Goal: Information Seeking & Learning: Learn about a topic

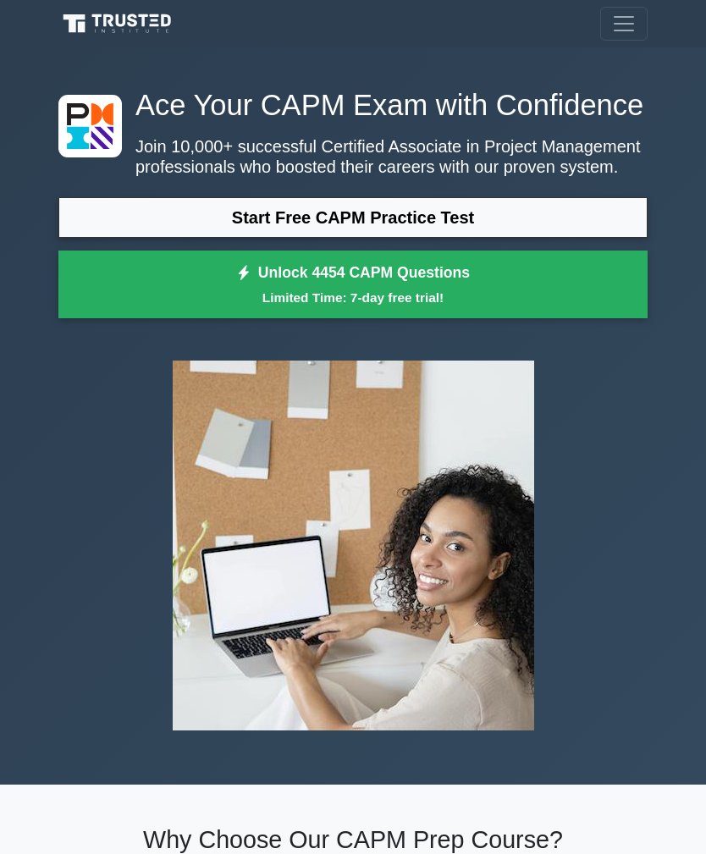
click at [522, 238] on link "Start Free CAPM Practice Test" at bounding box center [352, 217] width 589 height 41
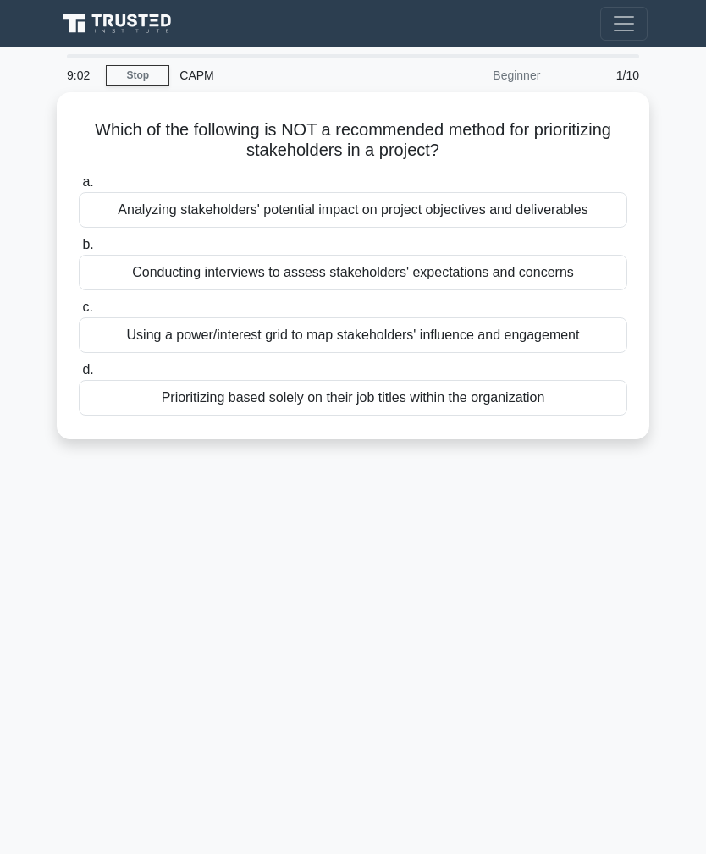
click at [165, 415] on div "Prioritizing based solely on their job titles within the organization" at bounding box center [353, 398] width 548 height 36
click at [79, 376] on input "d. Prioritizing based solely on their job titles within the organization" at bounding box center [79, 370] width 0 height 11
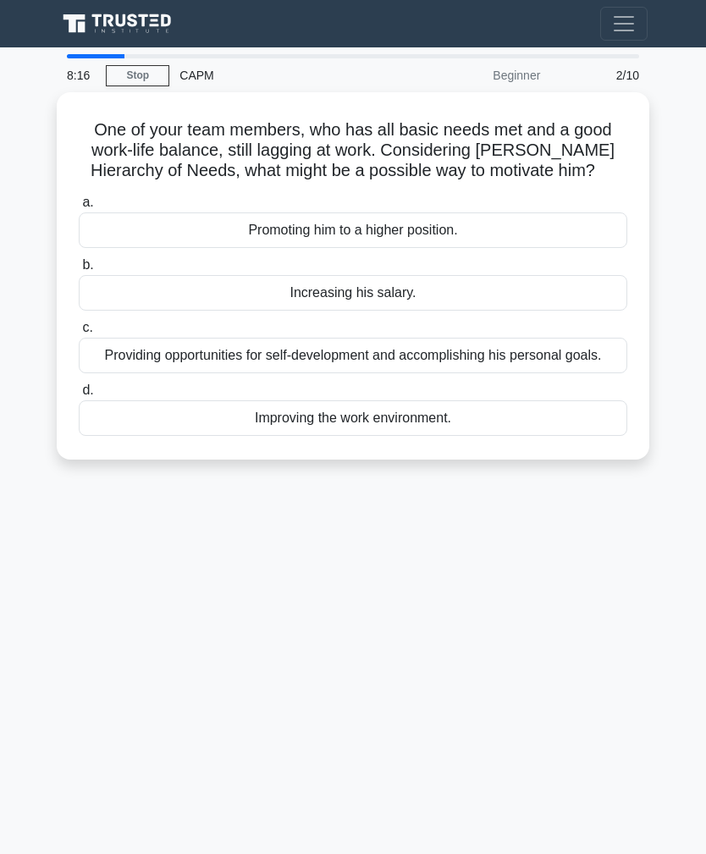
click at [218, 373] on div "Providing opportunities for self-development and accomplishing his personal goa…" at bounding box center [353, 356] width 548 height 36
click at [79, 333] on input "c. Providing opportunities for self-development and accomplishing his personal …" at bounding box center [79, 327] width 0 height 11
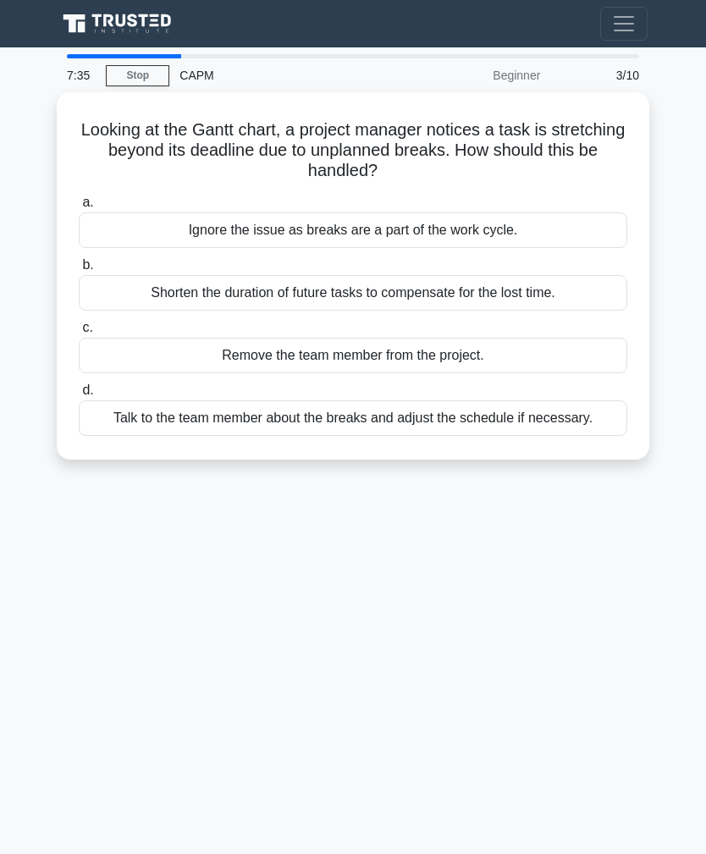
click at [195, 305] on div "Shorten the duration of future tasks to compensate for the lost time." at bounding box center [353, 293] width 548 height 36
click at [79, 271] on input "b. Shorten the duration of future tasks to compensate for the lost time." at bounding box center [79, 265] width 0 height 11
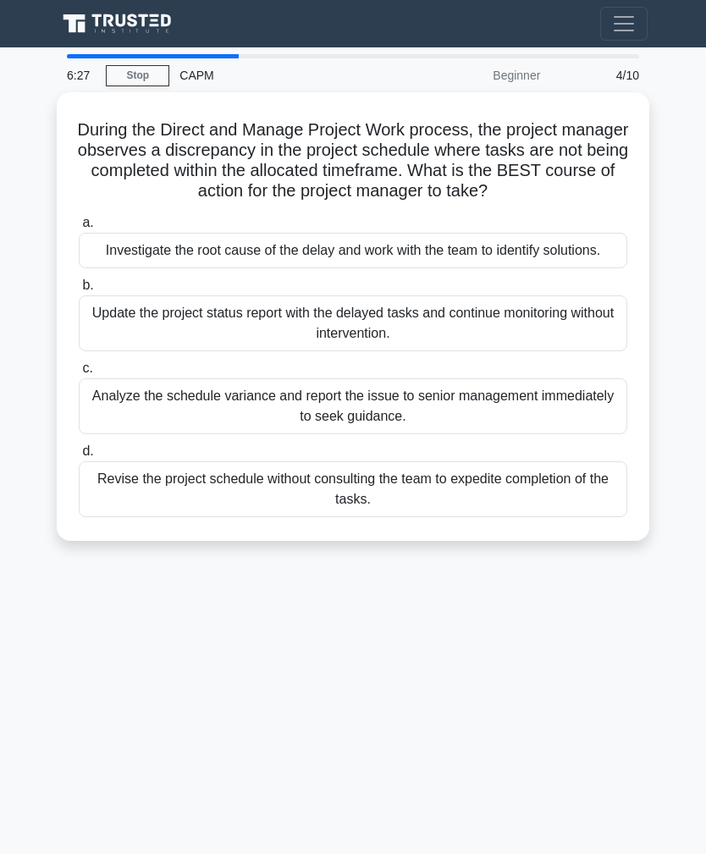
click at [151, 263] on div "Investigate the root cause of the delay and work with the team to identify solu…" at bounding box center [353, 251] width 548 height 36
click at [79, 228] on input "a. Investigate the root cause of the delay and work with the team to identify s…" at bounding box center [79, 222] width 0 height 11
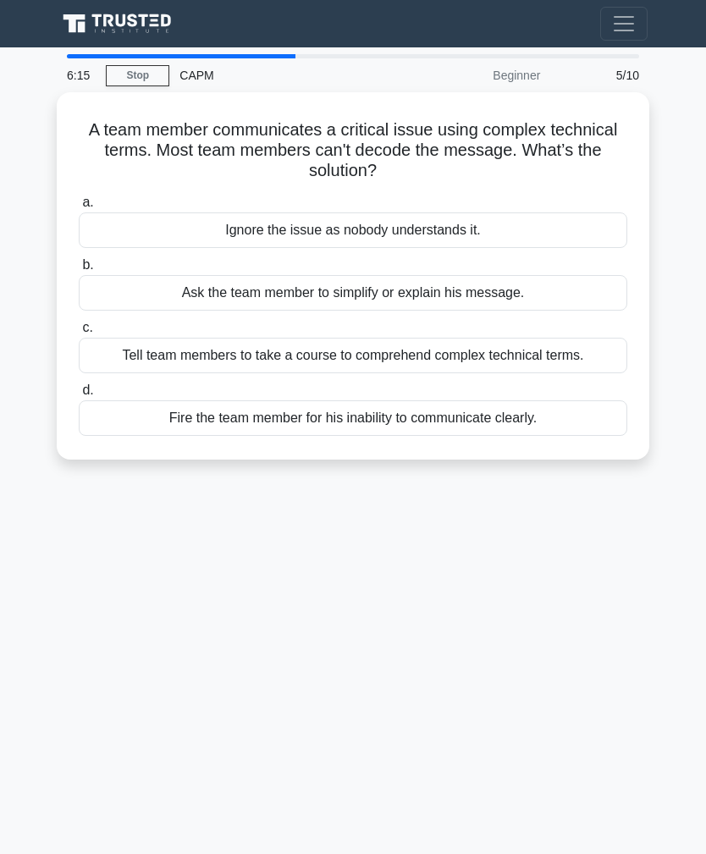
click at [151, 288] on div "Ask the team member to simplify or explain his message." at bounding box center [353, 293] width 548 height 36
click at [79, 271] on input "b. Ask the team member to simplify or explain his message." at bounding box center [79, 265] width 0 height 11
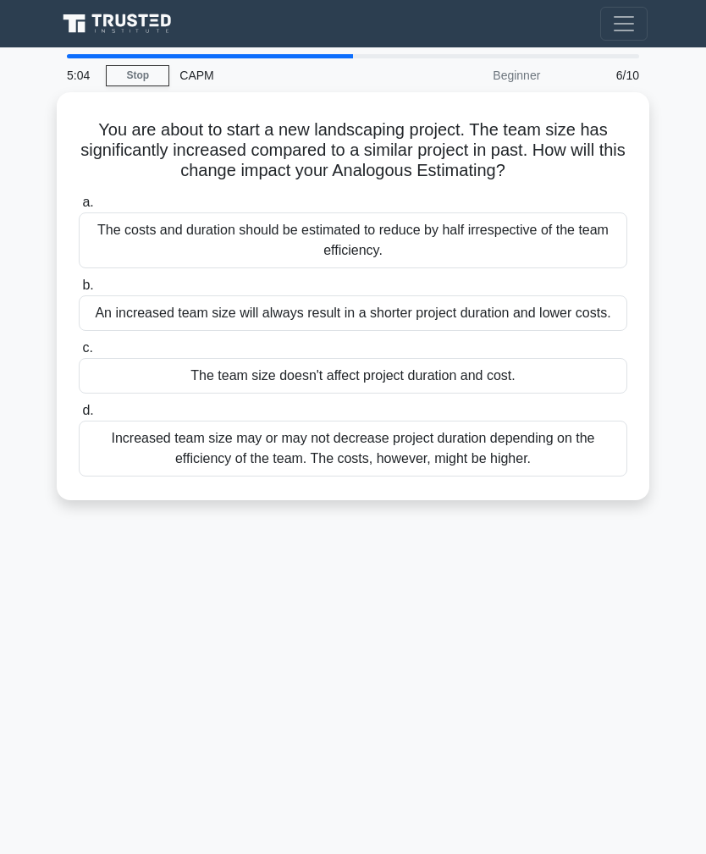
click at [206, 454] on div "Increased team size may or may not decrease project duration depending on the e…" at bounding box center [353, 449] width 548 height 56
click at [79, 416] on input "d. Increased team size may or may not decrease project duration depending on th…" at bounding box center [79, 410] width 0 height 11
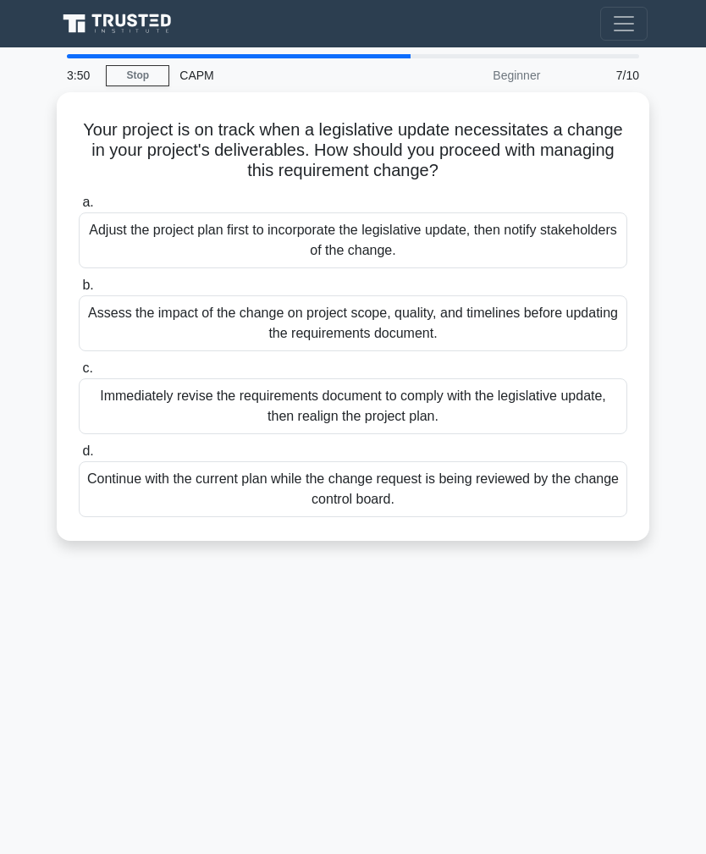
click at [118, 406] on div "Immediately revise the requirements document to comply with the legislative upd…" at bounding box center [353, 406] width 548 height 56
click at [79, 374] on input "c. Immediately revise the requirements document to comply with the legislative …" at bounding box center [79, 368] width 0 height 11
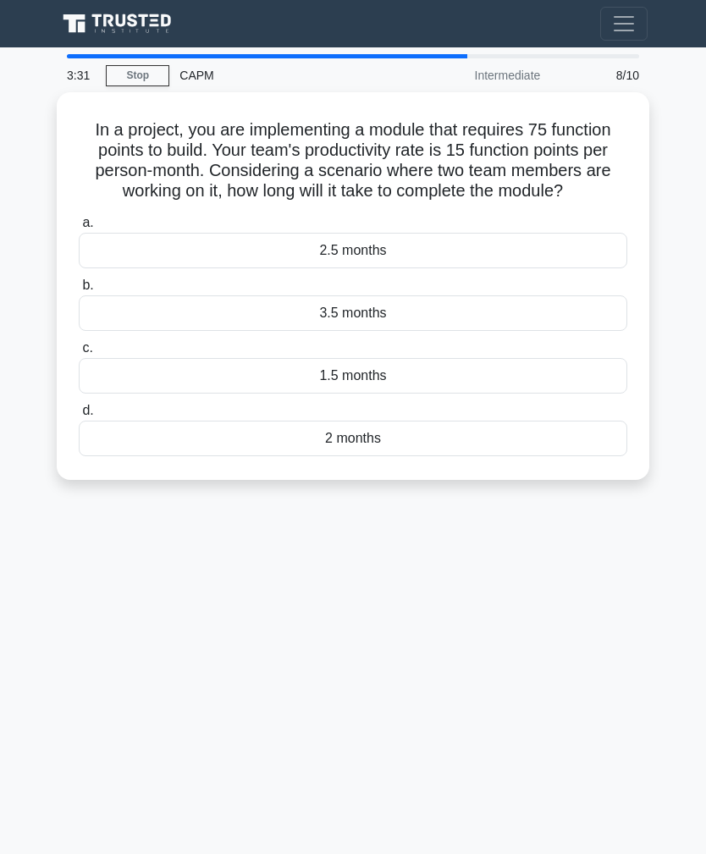
click at [180, 265] on div "2.5 months" at bounding box center [353, 251] width 548 height 36
click at [79, 228] on input "a. 2.5 months" at bounding box center [79, 222] width 0 height 11
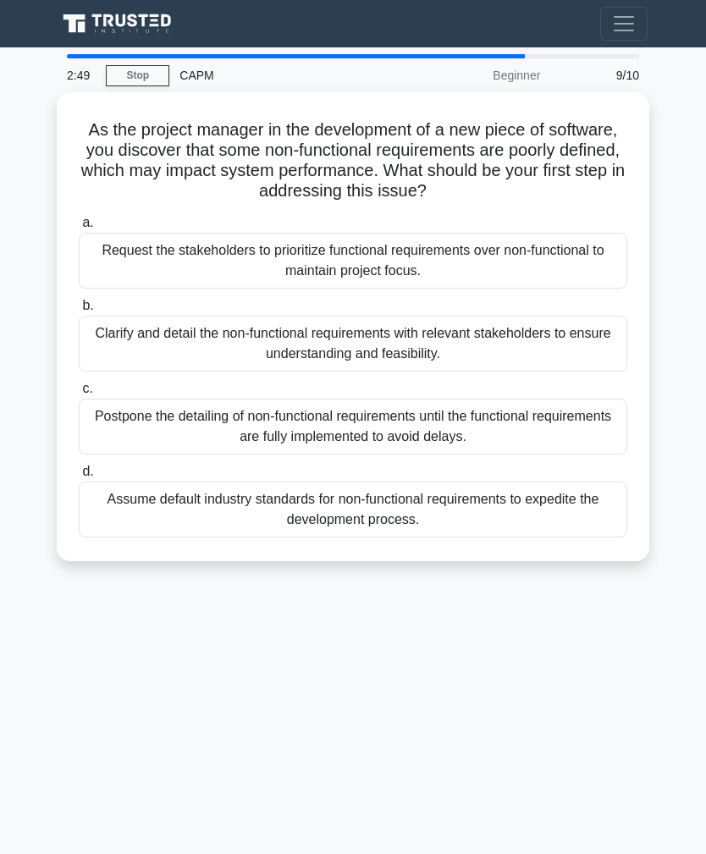
click at [145, 334] on div "Clarify and detail the non-functional requirements with relevant stakeholders t…" at bounding box center [353, 344] width 548 height 56
click at [79, 311] on input "b. Clarify and detail the non-functional requirements with relevant stakeholder…" at bounding box center [79, 305] width 0 height 11
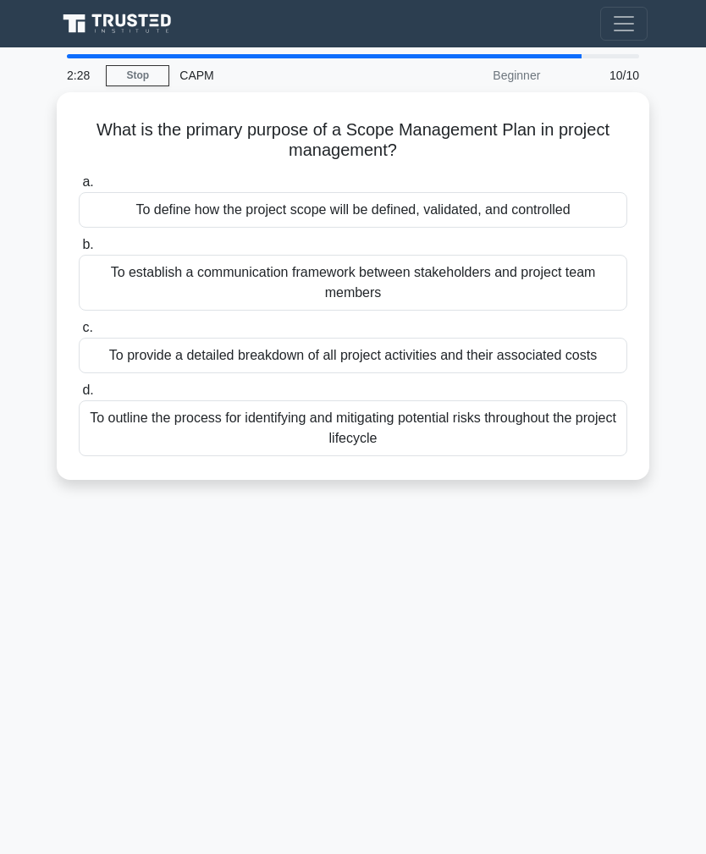
click at [156, 213] on div "To define how the project scope will be defined, validated, and controlled" at bounding box center [353, 210] width 548 height 36
click at [79, 188] on input "a. To define how the project scope will be defined, validated, and controlled" at bounding box center [79, 182] width 0 height 11
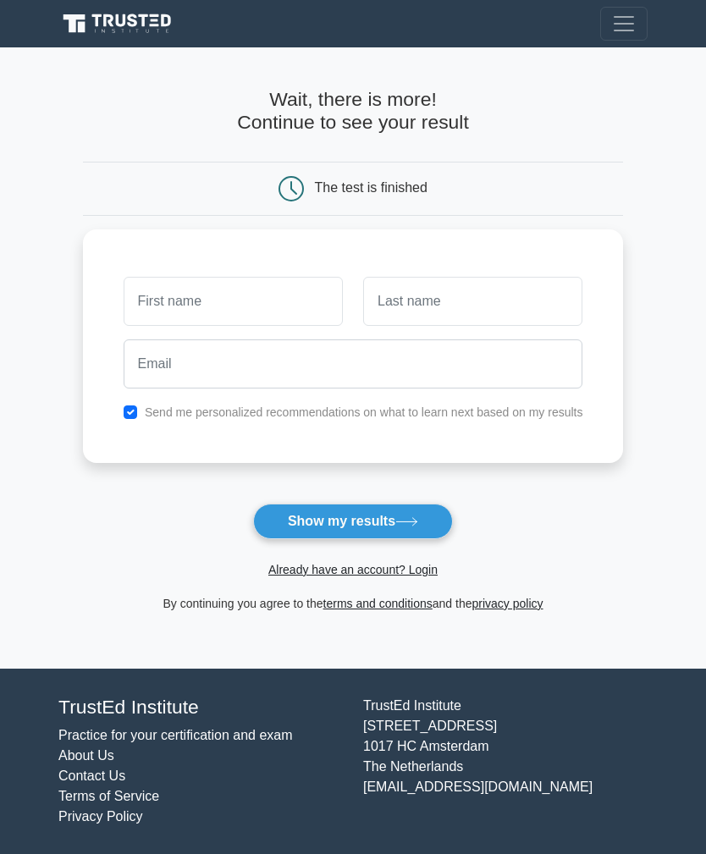
click at [272, 521] on button "Show my results" at bounding box center [353, 521] width 200 height 36
